Goal: Find specific page/section: Find specific page/section

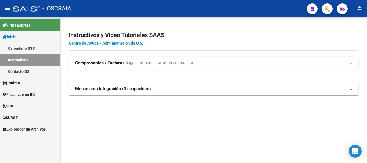
click at [20, 84] on span "Padrón" at bounding box center [11, 83] width 17 height 6
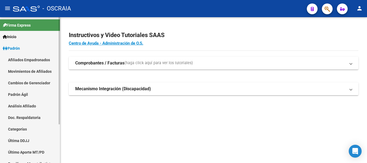
click at [44, 57] on link "Afiliados Empadronados" at bounding box center [30, 60] width 60 height 12
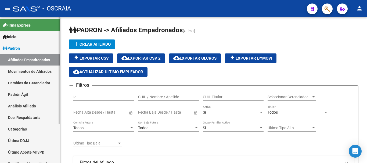
click at [23, 95] on link "Padrón Ágil" at bounding box center [30, 95] width 60 height 12
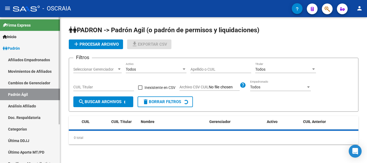
click at [28, 106] on link "Análisis Afiliado" at bounding box center [30, 106] width 60 height 12
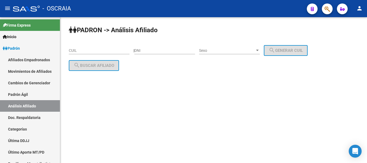
click at [125, 53] on div "CUIL" at bounding box center [99, 49] width 61 height 11
